Goal: Find specific page/section: Find specific page/section

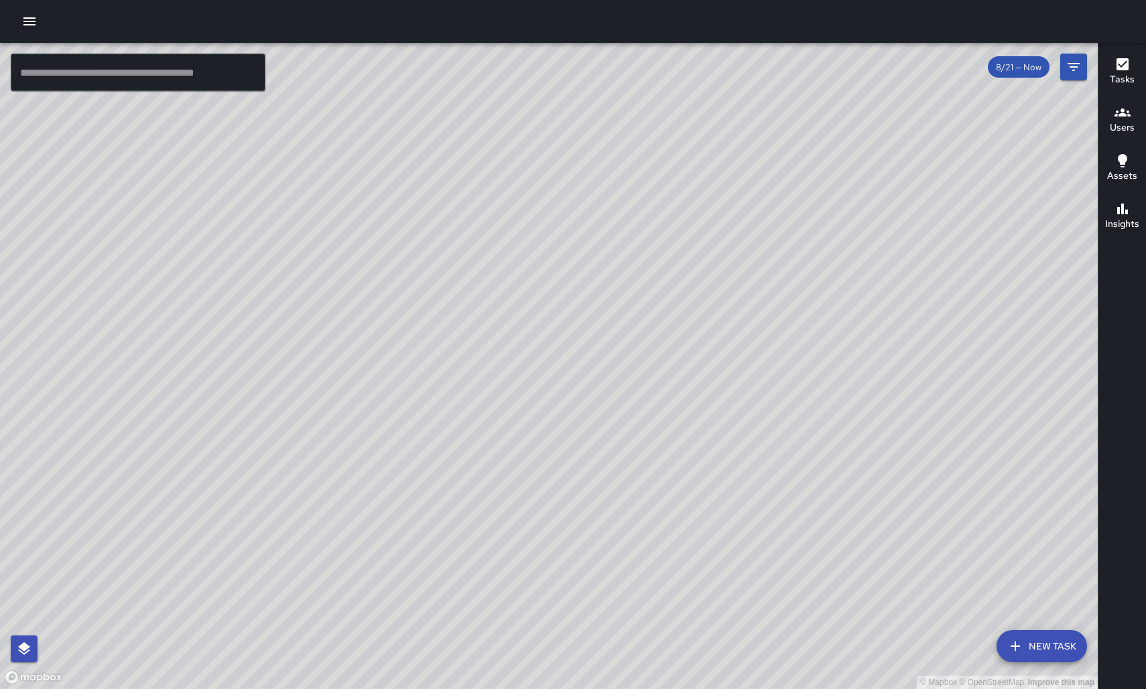
drag, startPoint x: 628, startPoint y: 380, endPoint x: 522, endPoint y: 224, distance: 189.0
click at [522, 224] on div "© Mapbox © OpenStreetMap Improve this map" at bounding box center [548, 366] width 1097 height 646
drag, startPoint x: 537, startPoint y: 240, endPoint x: 594, endPoint y: 255, distance: 58.8
click at [594, 255] on div "© Mapbox © OpenStreetMap Improve this map" at bounding box center [548, 366] width 1097 height 646
drag, startPoint x: 595, startPoint y: 257, endPoint x: 678, endPoint y: 346, distance: 121.8
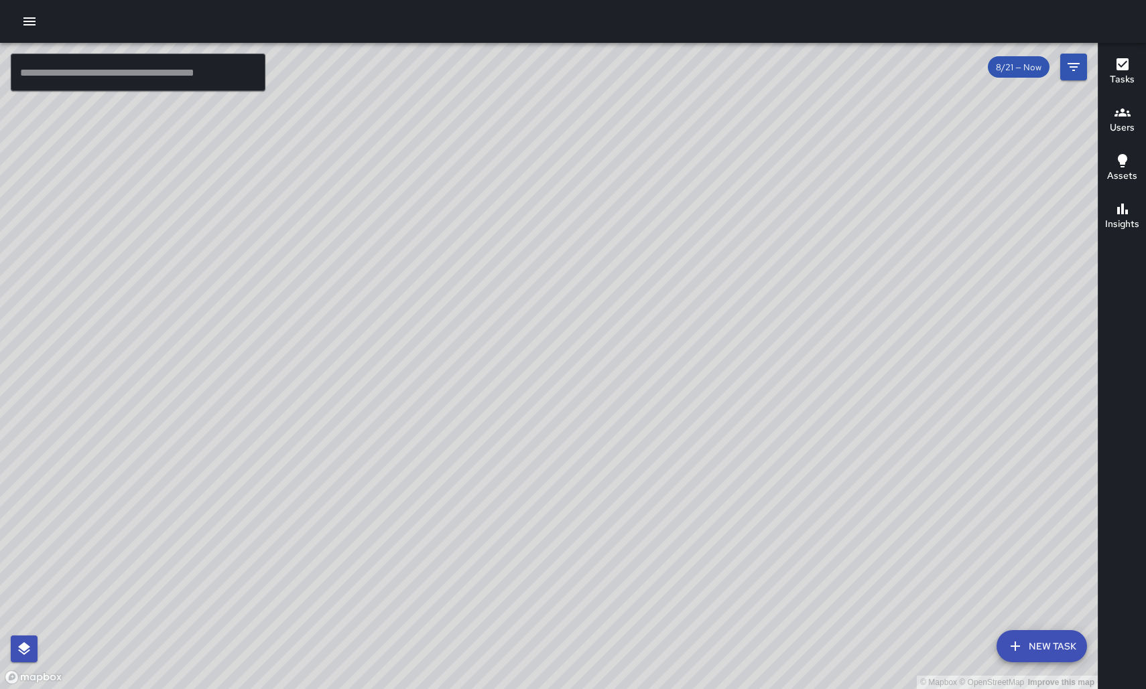
click at [678, 346] on div "© Mapbox © OpenStreetMap Improve this map" at bounding box center [548, 366] width 1097 height 646
drag, startPoint x: 1012, startPoint y: 338, endPoint x: 1005, endPoint y: 167, distance: 170.3
click at [1005, 167] on div "© Mapbox © OpenStreetMap Improve this map" at bounding box center [548, 366] width 1097 height 646
click at [36, 19] on icon "button" at bounding box center [29, 21] width 16 height 16
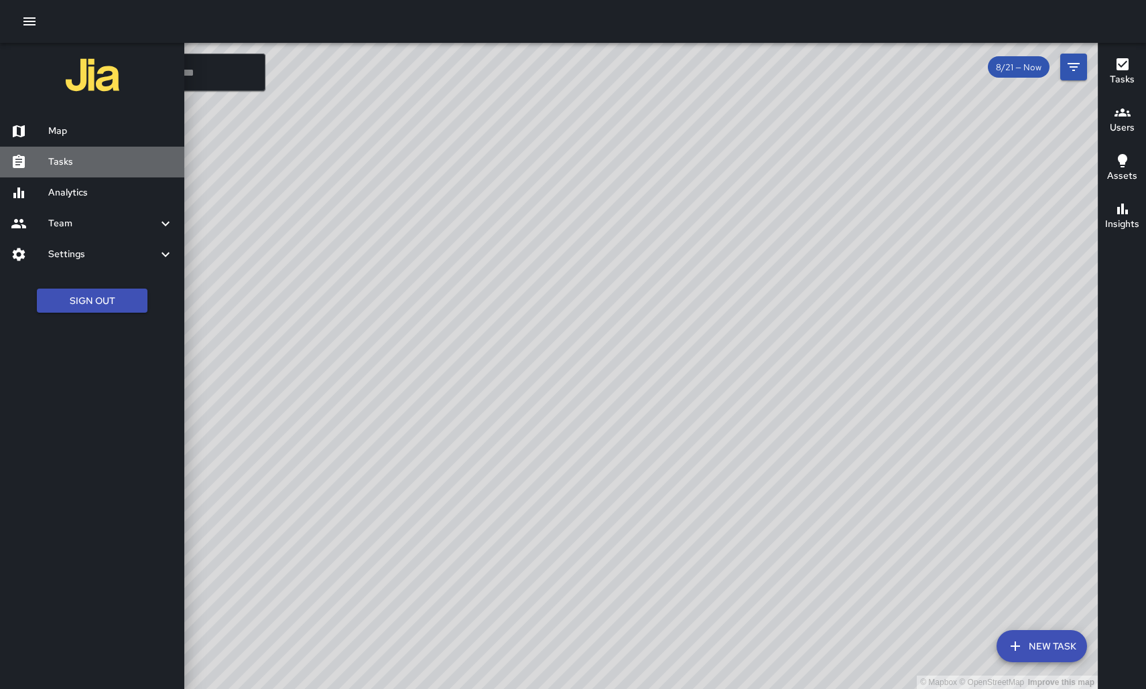
click at [123, 162] on h6 "Tasks" at bounding box center [110, 162] width 125 height 15
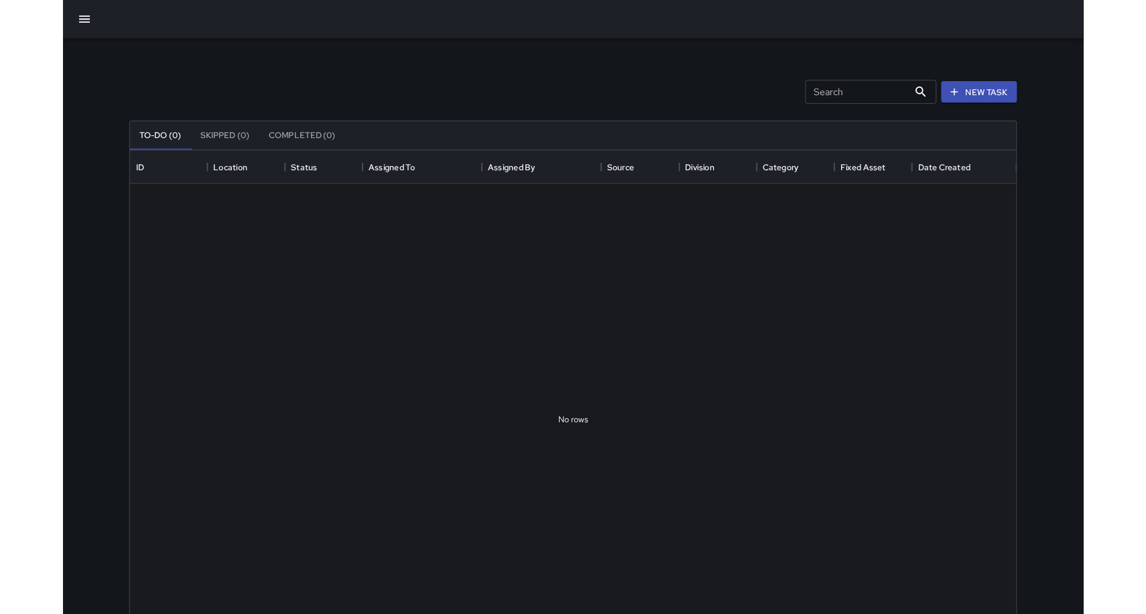
scroll to position [567, 995]
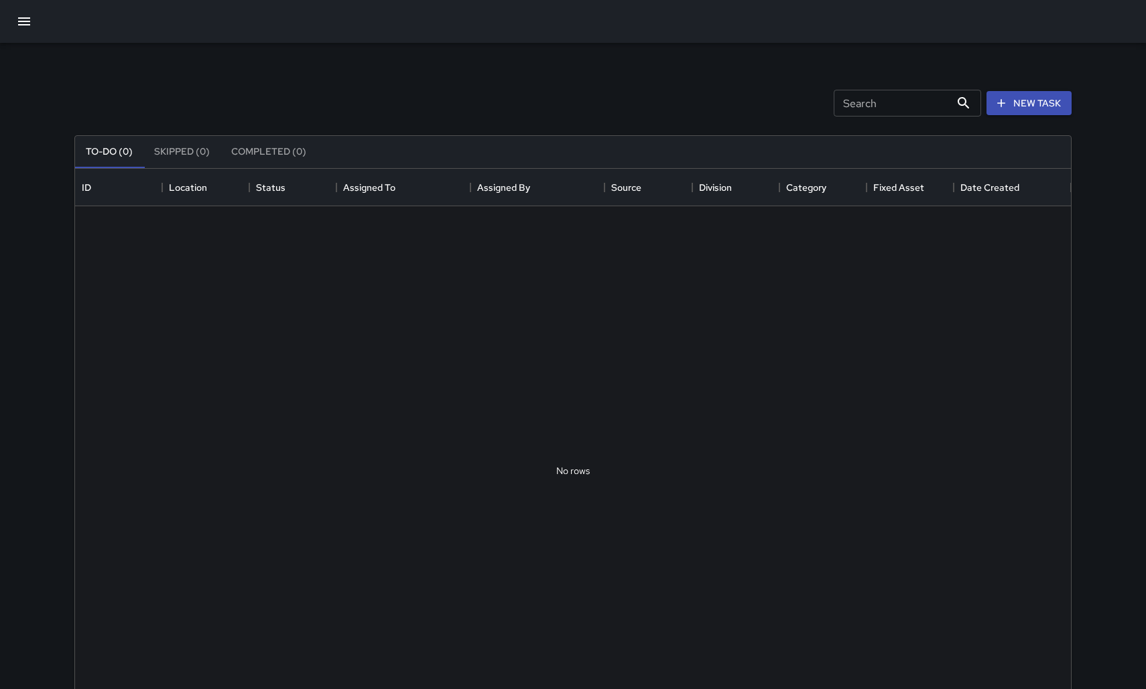
click at [25, 29] on icon "button" at bounding box center [24, 21] width 16 height 16
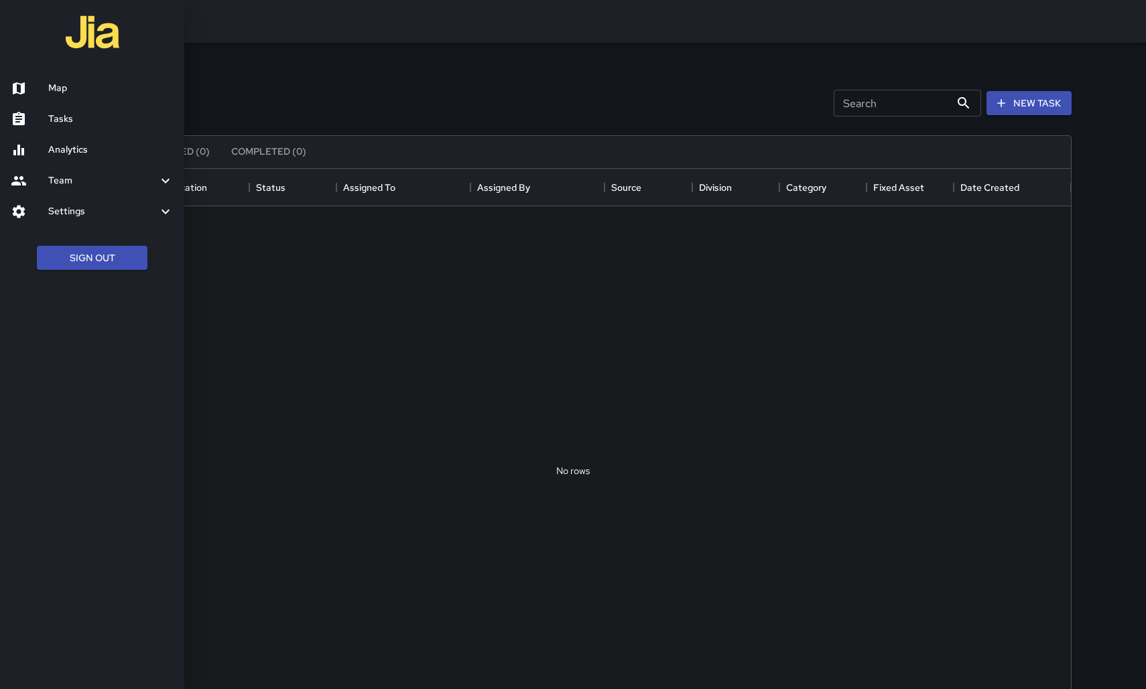
click at [63, 84] on h6 "Map" at bounding box center [110, 88] width 125 height 15
